Goal: Task Accomplishment & Management: Manage account settings

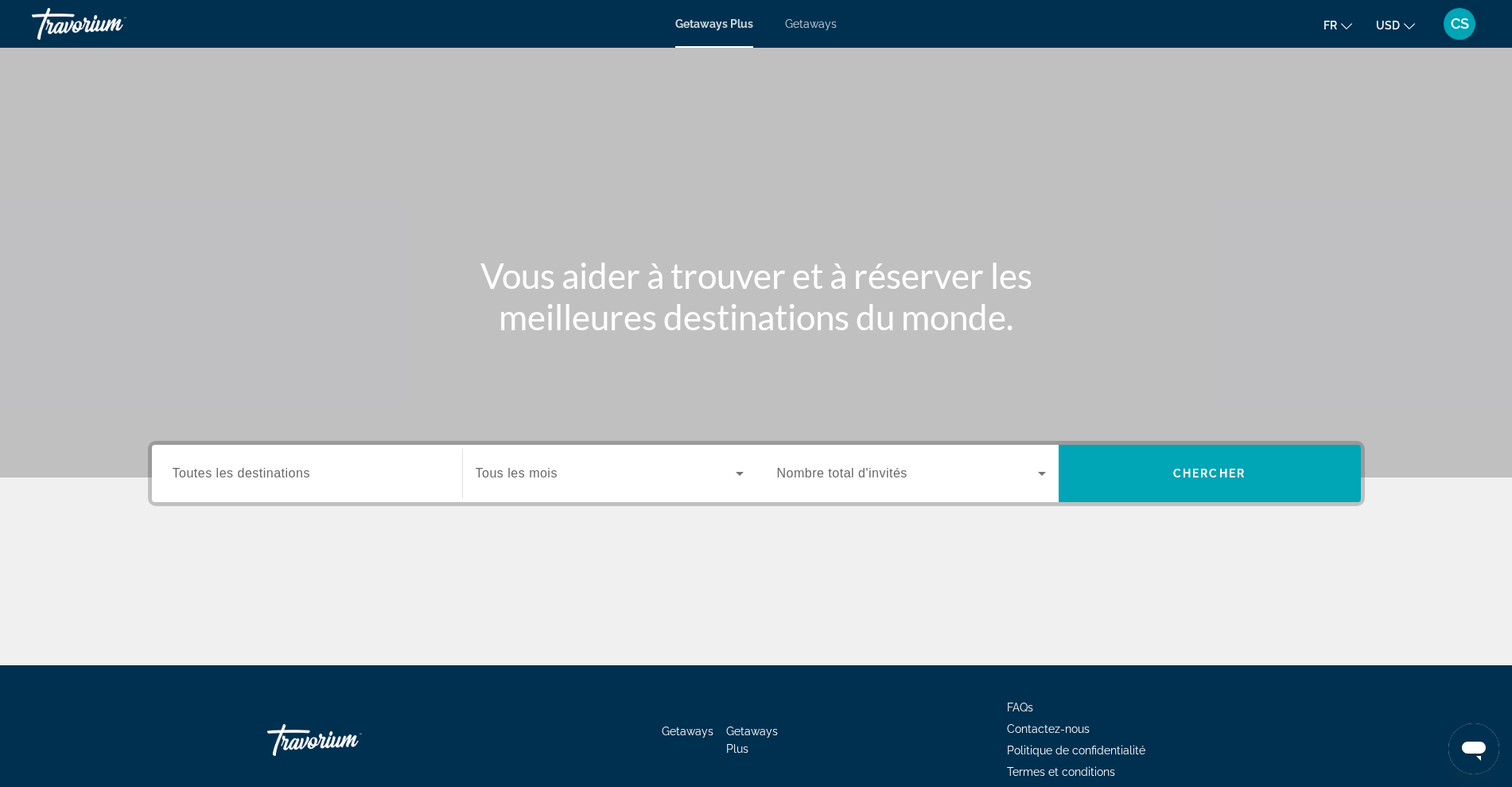
click at [1461, 25] on span "CS" at bounding box center [1459, 24] width 19 height 16
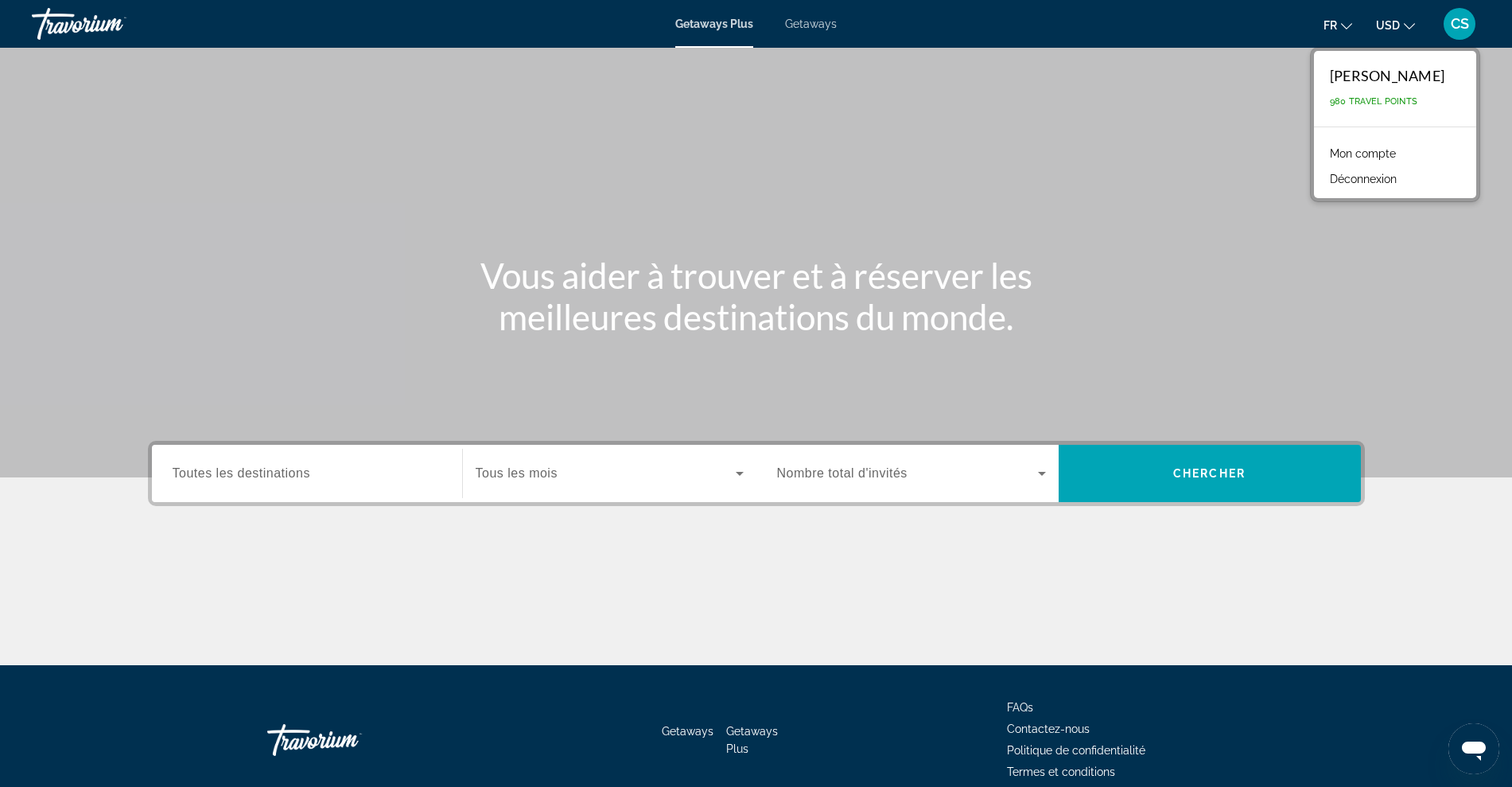
click at [1338, 149] on link "Mon compte" at bounding box center [1362, 153] width 82 height 20
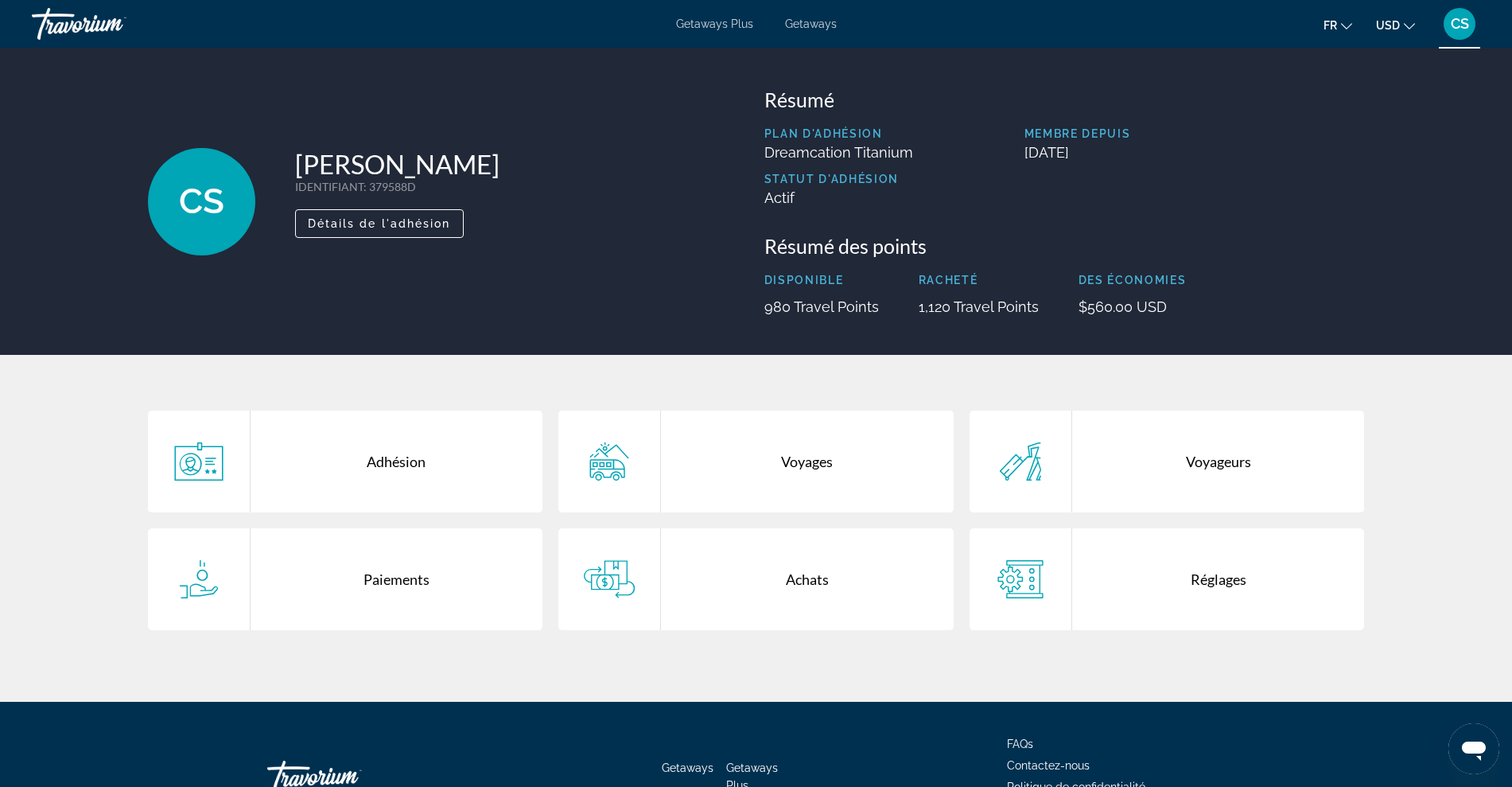
scroll to position [100, 0]
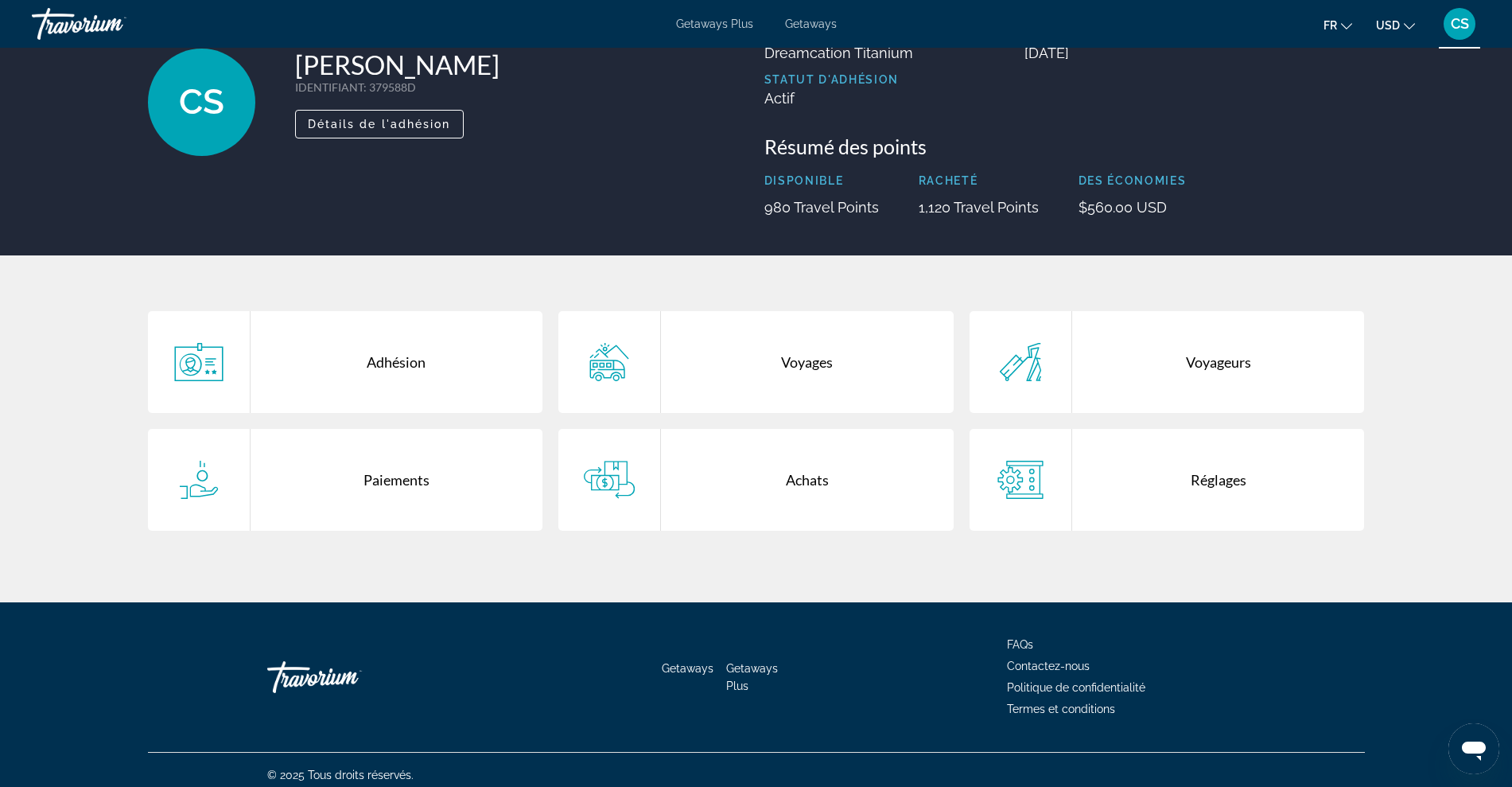
click at [804, 475] on div "Achats" at bounding box center [807, 480] width 293 height 101
